Goal: Task Accomplishment & Management: Complete application form

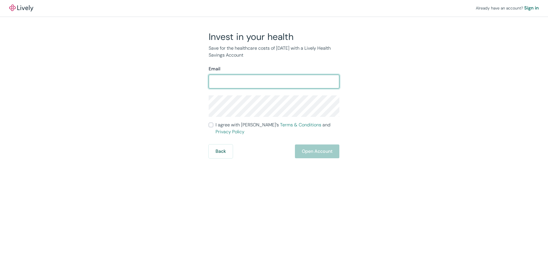
click at [238, 83] on input "Email" at bounding box center [274, 81] width 131 height 11
click at [238, 84] on input "Email" at bounding box center [274, 81] width 131 height 11
type input "[EMAIL_ADDRESS][PERSON_NAME][DOMAIN_NAME]"
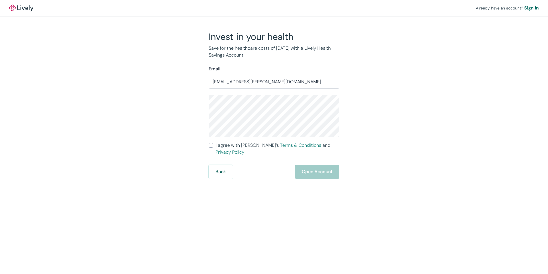
click at [314, 165] on div "Back Open Account" at bounding box center [274, 172] width 131 height 14
click at [213, 145] on input "I agree with Lively’s Terms & Conditions and Privacy Policy" at bounding box center [211, 145] width 5 height 5
checkbox input "true"
click at [303, 168] on button "Open Account" at bounding box center [317, 172] width 44 height 14
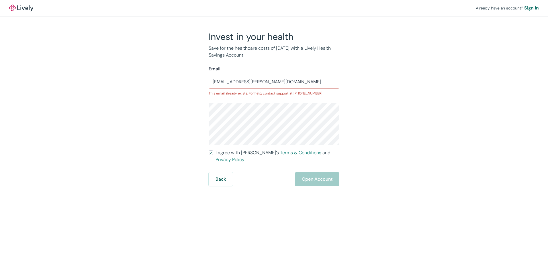
click at [260, 83] on input "[EMAIL_ADDRESS][PERSON_NAME][DOMAIN_NAME]" at bounding box center [274, 81] width 131 height 11
click at [389, 105] on div "Invest in your health Save for the healthcare costs of [DATE] with a Lively Hea…" at bounding box center [270, 108] width 275 height 155
click at [221, 172] on button "Back" at bounding box center [221, 179] width 24 height 14
